Goal: Information Seeking & Learning: Understand process/instructions

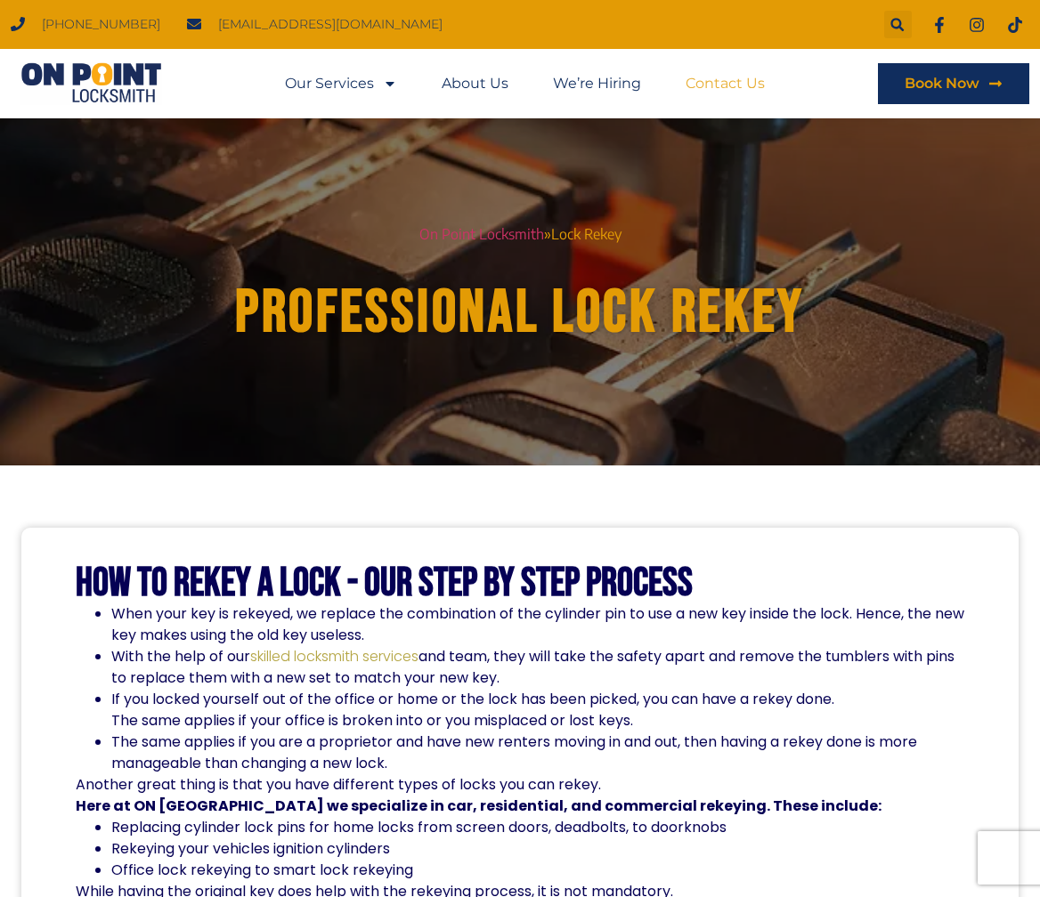
click at [720, 85] on link "Contact Us" at bounding box center [725, 83] width 79 height 41
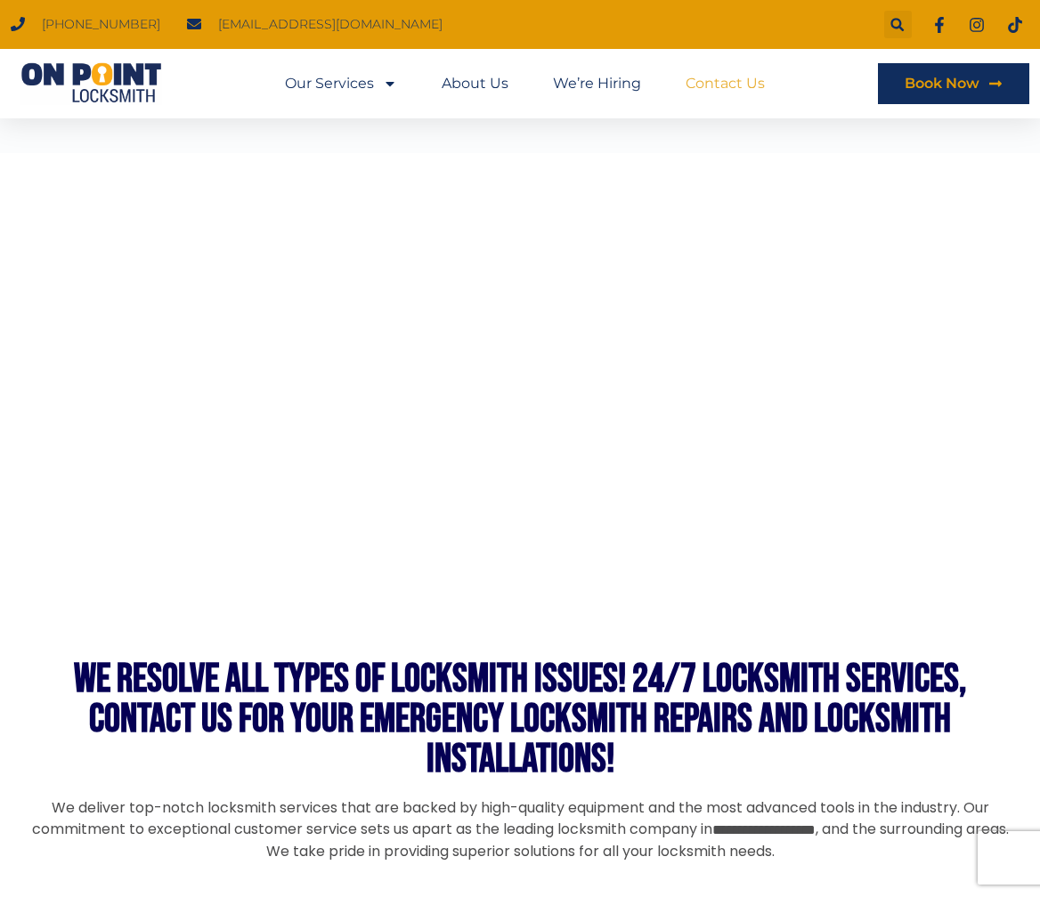
scroll to position [1295, 0]
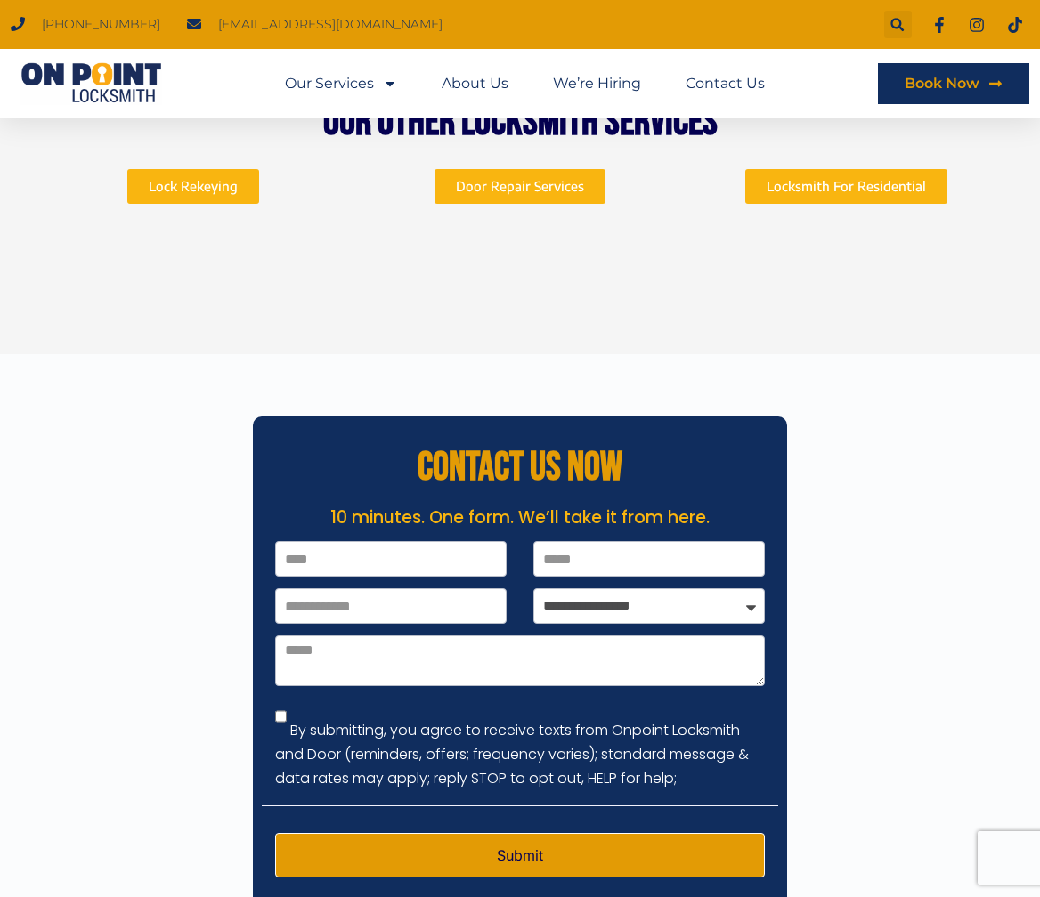
scroll to position [5366, 0]
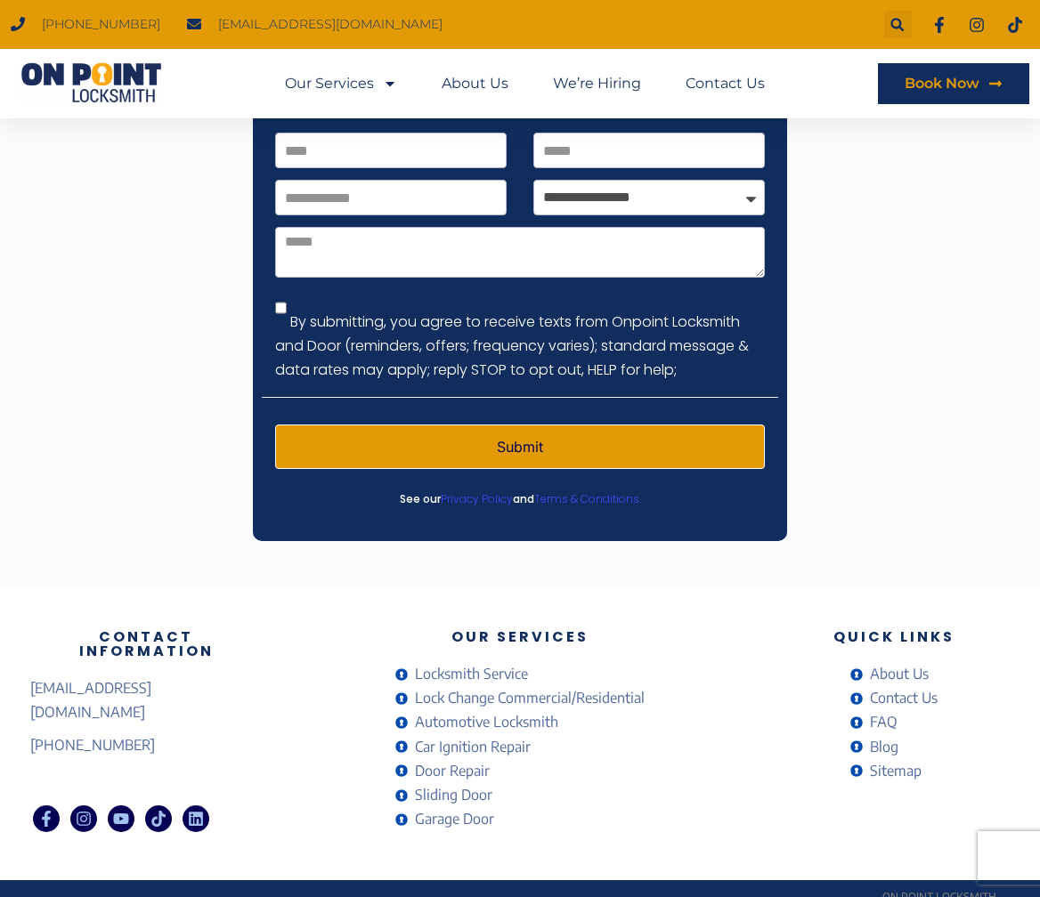
click at [430, 896] on link "Warranty Policy" at bounding box center [418, 902] width 99 height 13
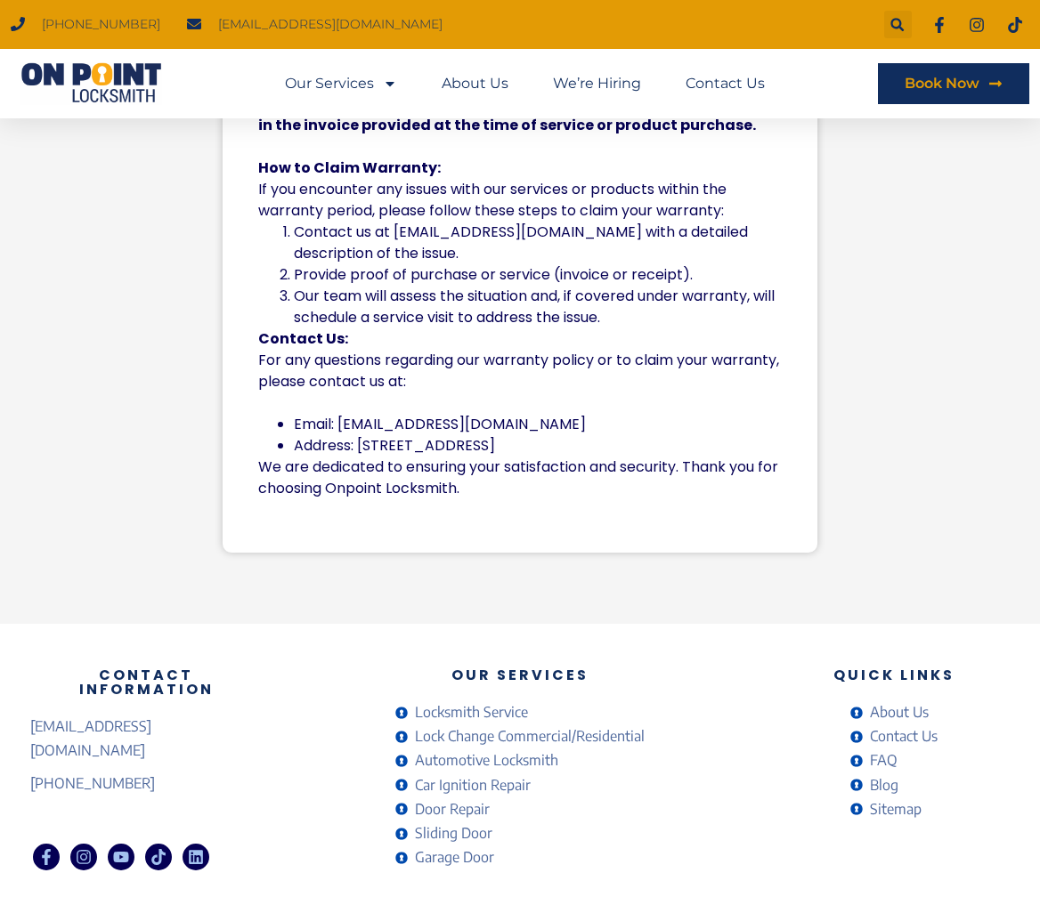
scroll to position [1014, 0]
